Goal: Transaction & Acquisition: Download file/media

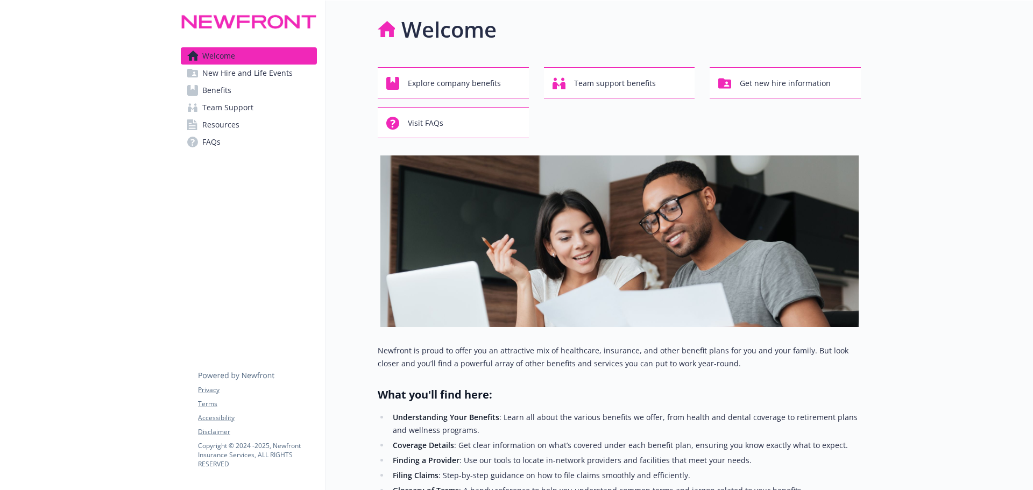
click at [267, 94] on link "Benefits" at bounding box center [249, 90] width 136 height 17
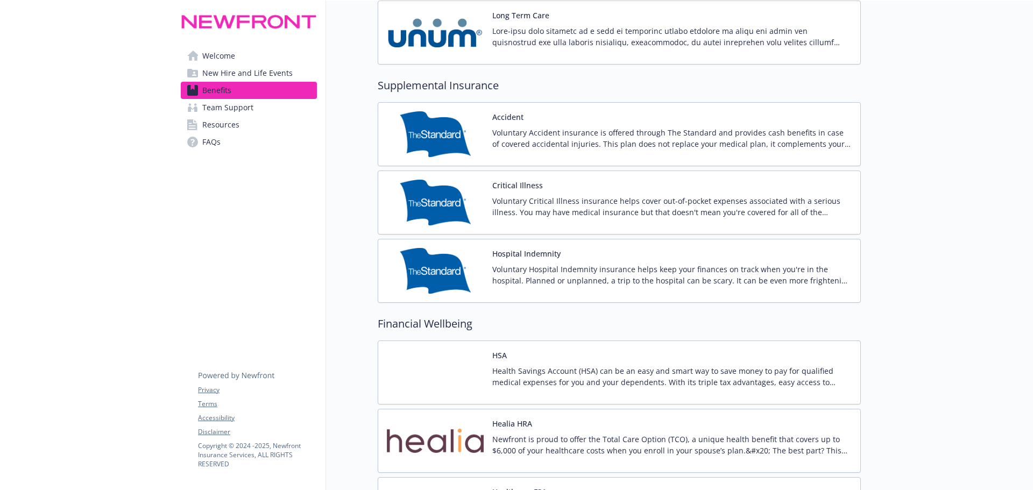
scroll to position [1263, 0]
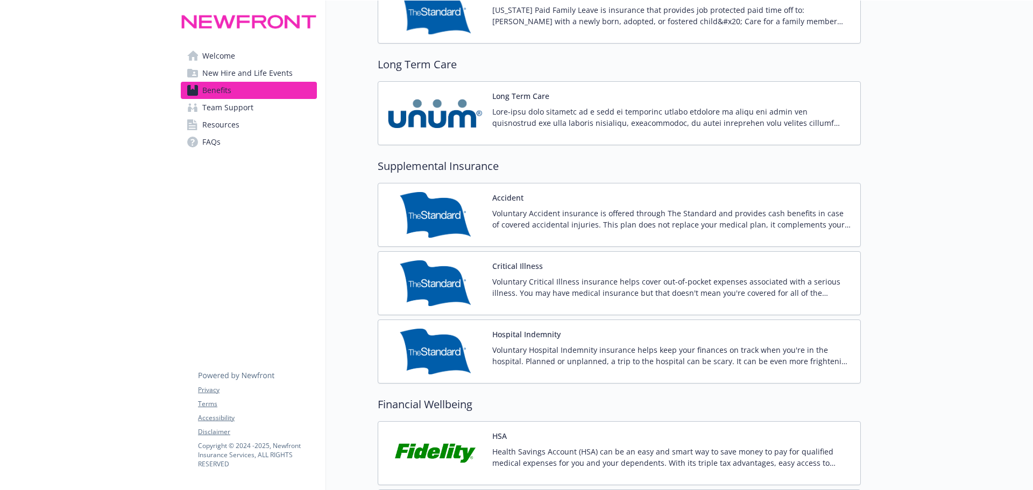
click at [463, 273] on img at bounding box center [435, 283] width 97 height 46
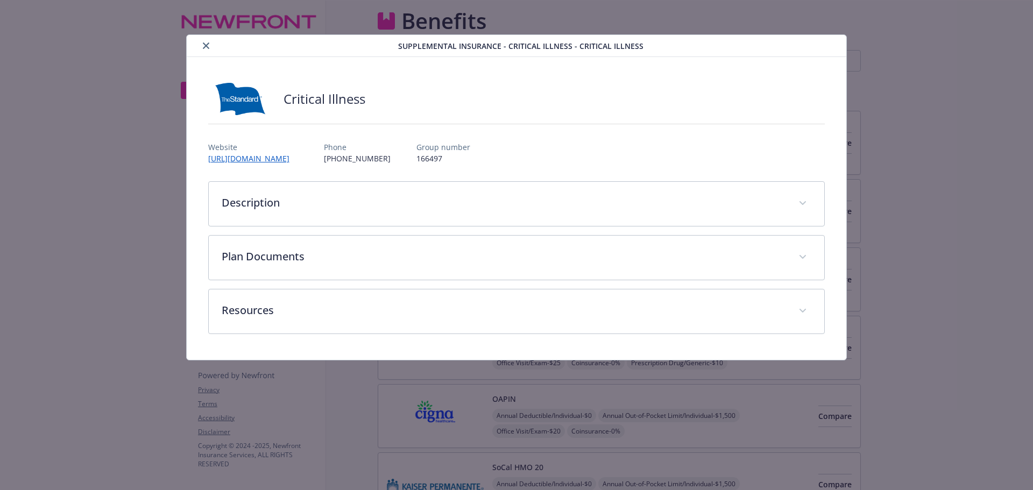
scroll to position [1263, 0]
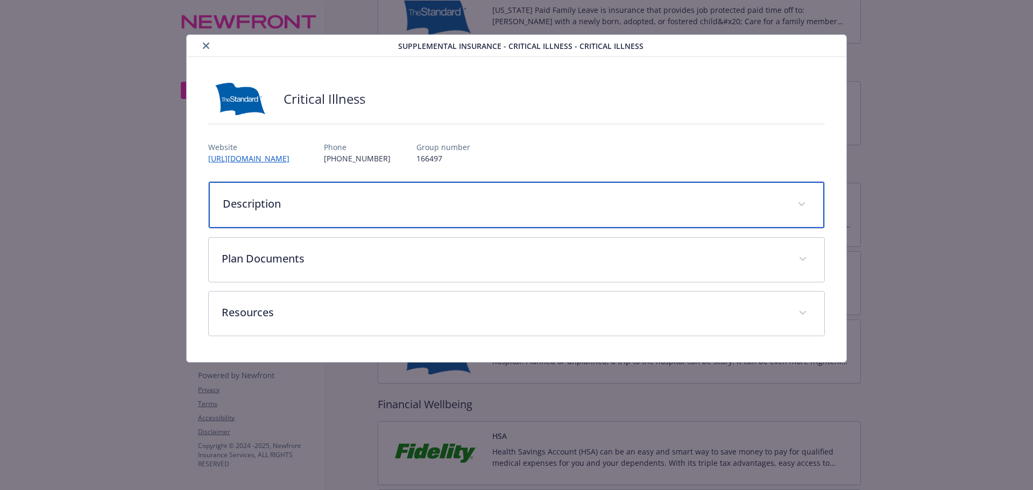
click at [273, 209] on p "Description" at bounding box center [504, 204] width 562 height 16
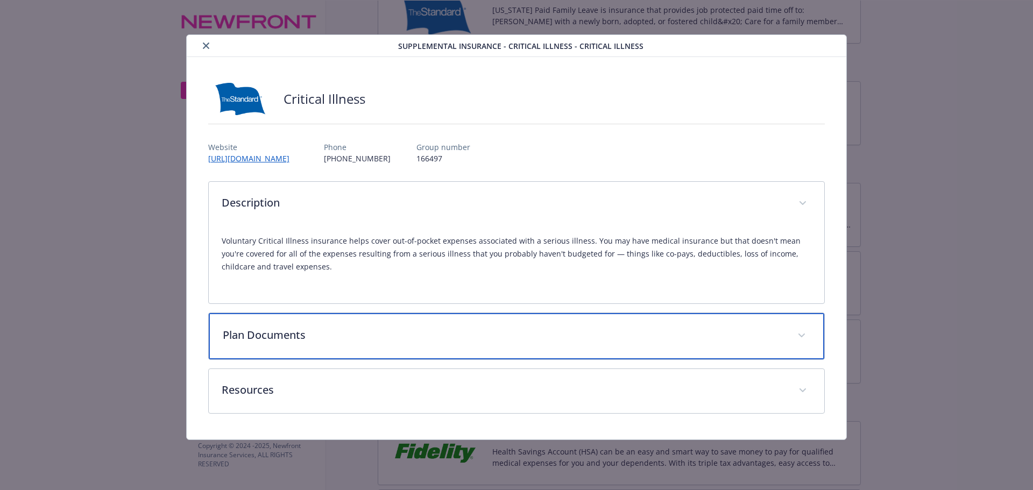
click at [325, 330] on p "Plan Documents" at bounding box center [504, 335] width 562 height 16
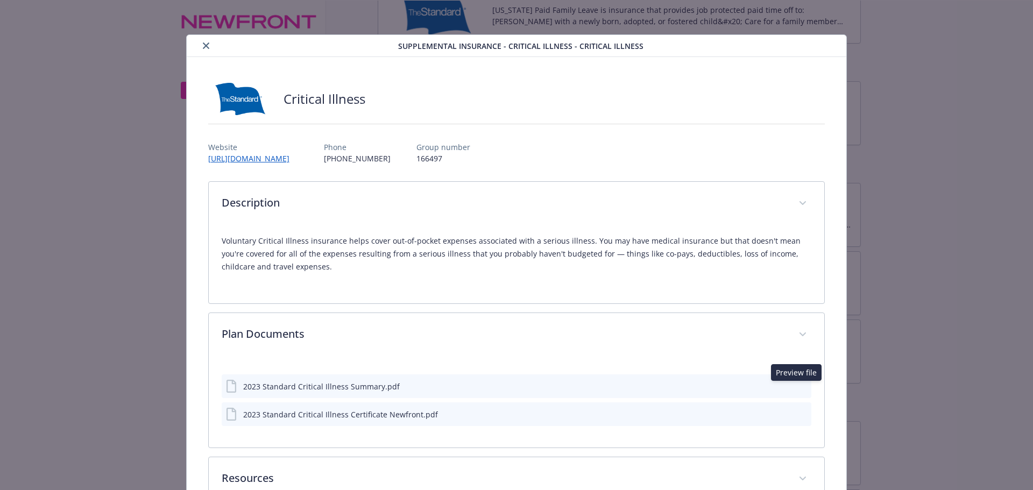
click at [796, 386] on icon "preview file" at bounding box center [801, 386] width 10 height 8
click at [779, 410] on icon "download file" at bounding box center [783, 413] width 9 height 9
